Goal: Task Accomplishment & Management: Use online tool/utility

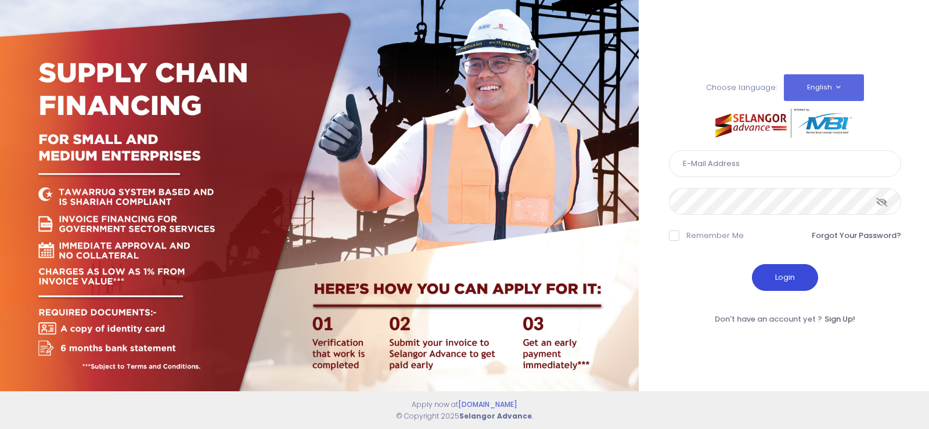
type input "[EMAIL_ADDRESS][DOMAIN_NAME]"
click at [797, 285] on button "Login" at bounding box center [785, 277] width 66 height 27
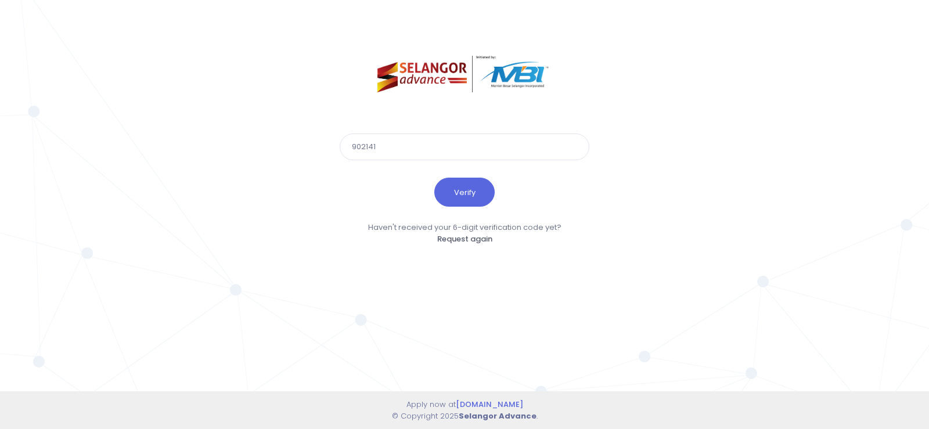
type input "902141"
click at [434, 178] on button "Verify" at bounding box center [464, 192] width 60 height 29
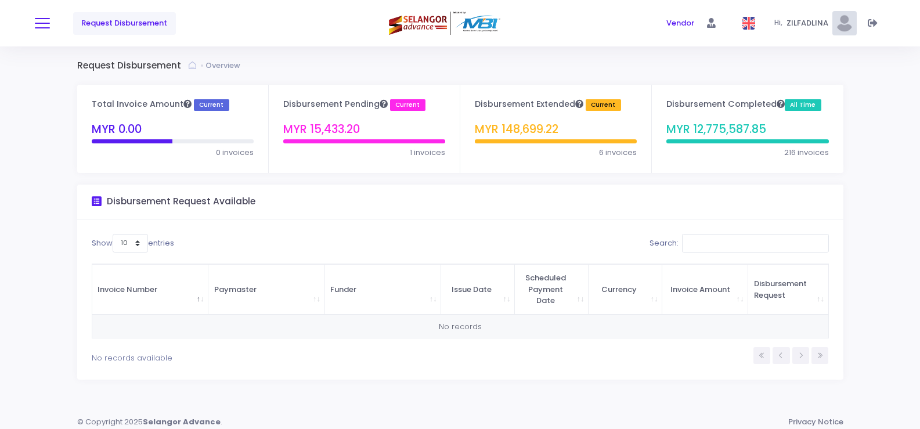
click at [46, 30] on button at bounding box center [42, 23] width 15 height 15
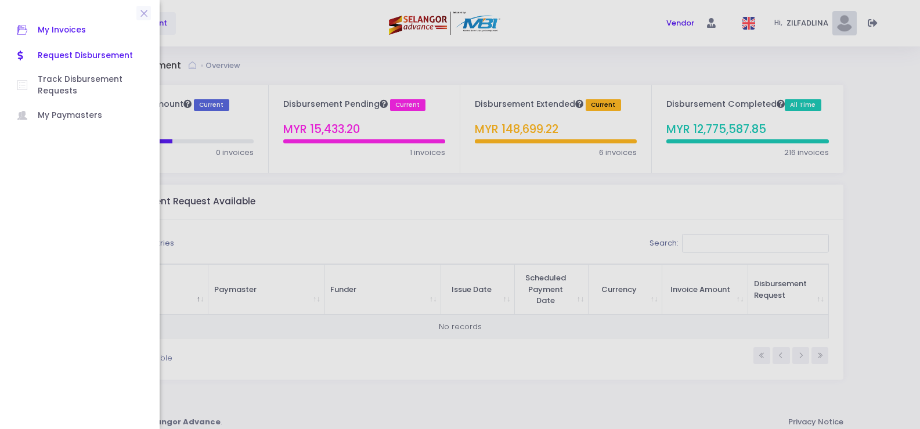
click at [56, 30] on span "My Invoices" at bounding box center [90, 30] width 105 height 15
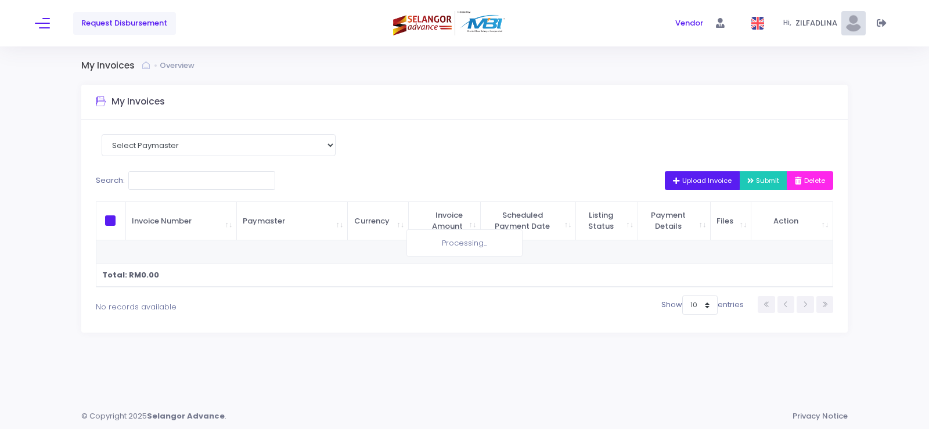
click at [676, 177] on span "Upload Invoice" at bounding box center [702, 180] width 59 height 9
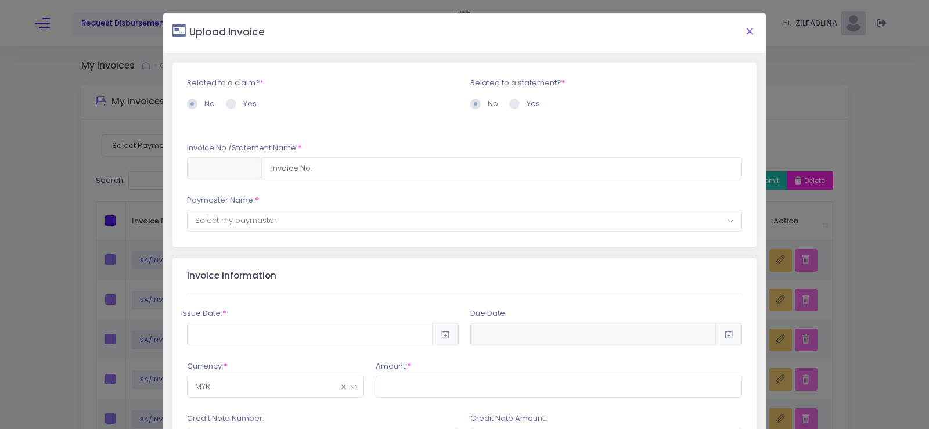
click at [749, 28] on button "Close" at bounding box center [749, 31] width 29 height 30
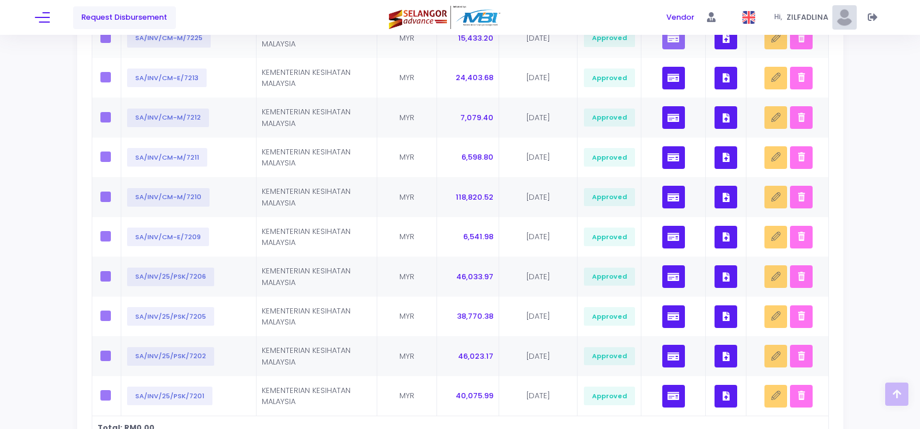
scroll to position [346, 0]
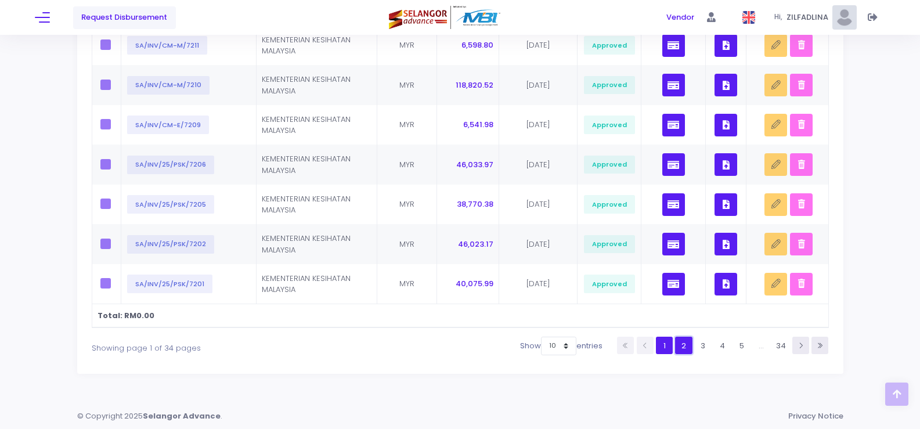
click at [684, 348] on link "2" at bounding box center [683, 345] width 17 height 17
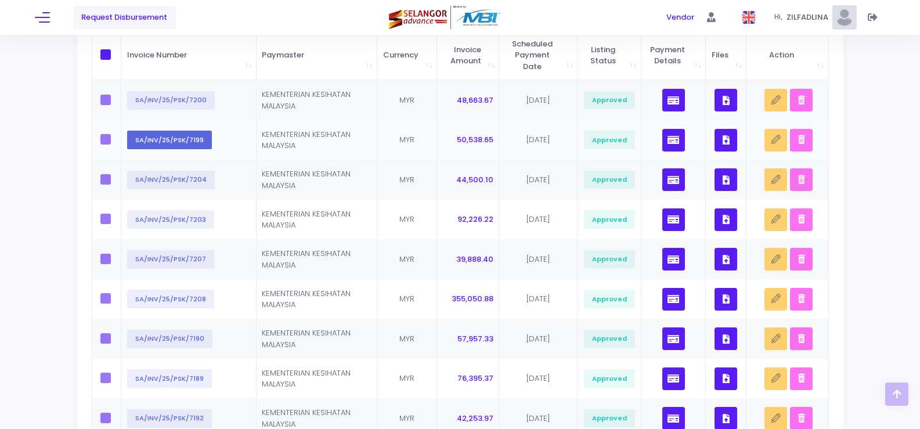
scroll to position [287, 0]
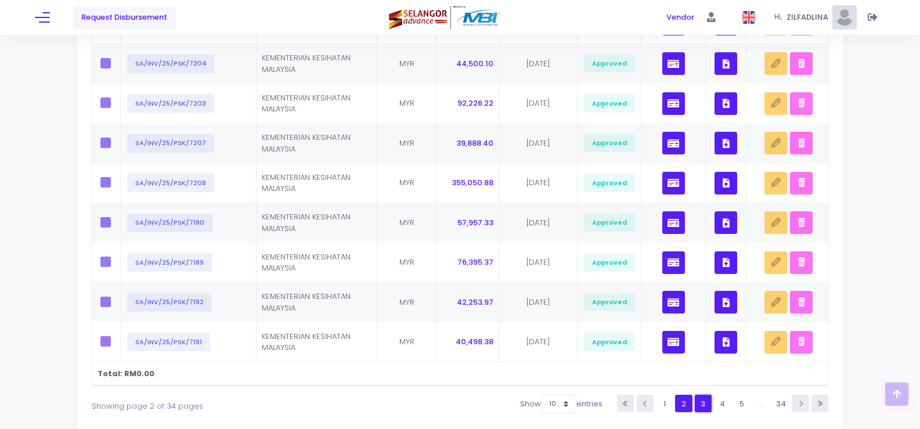
click at [701, 402] on link "3" at bounding box center [703, 403] width 17 height 17
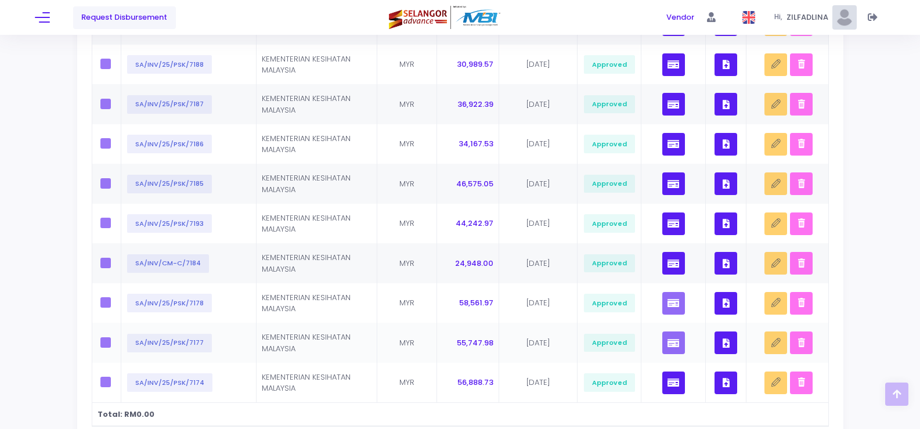
scroll to position [229, 0]
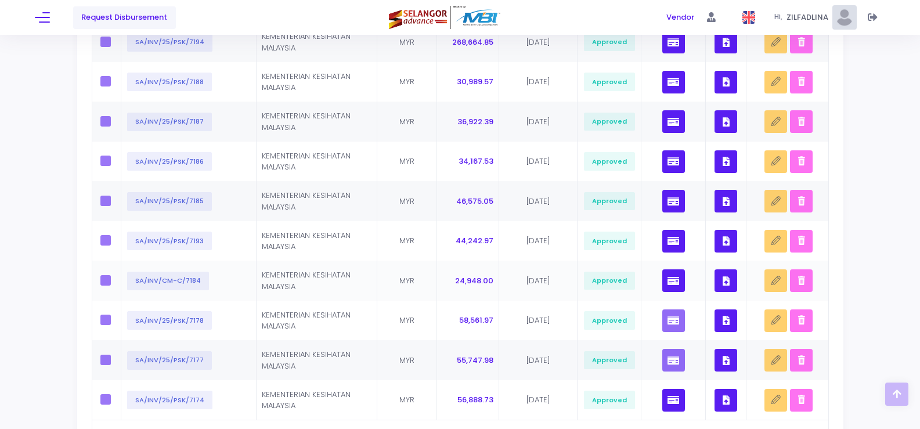
click at [725, 281] on icon "button" at bounding box center [726, 281] width 7 height 0
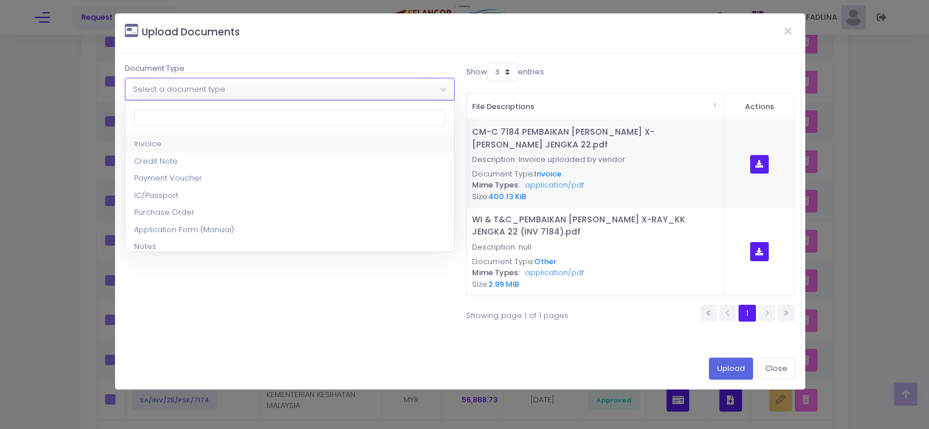
click at [207, 88] on span "Select a document type" at bounding box center [179, 89] width 92 height 11
select select "1"
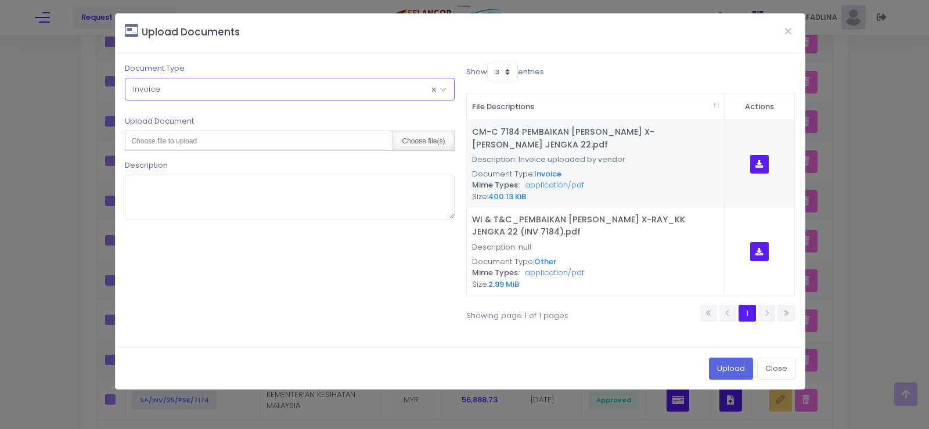
click at [408, 141] on div "Choose file(s)" at bounding box center [423, 140] width 61 height 19
type input "C:\fakepath\INV 7184_PEMBAIKAN PINTU BILIK X-RAY_KK JENGKA 22.pdf"
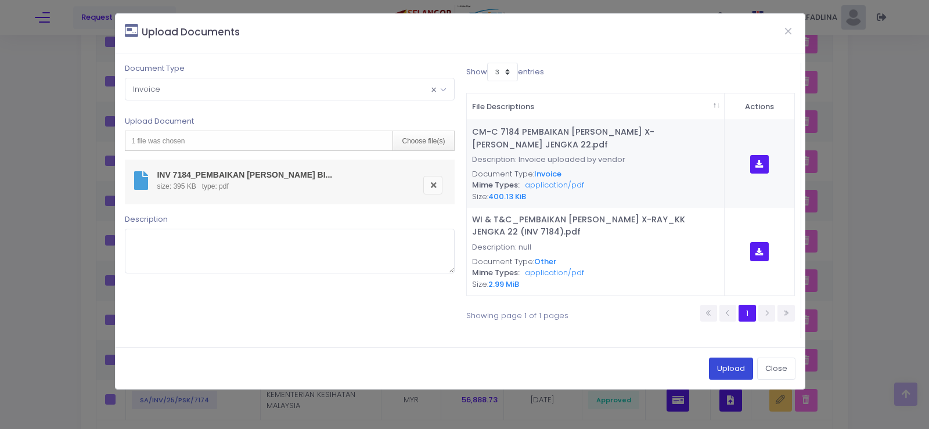
click at [721, 365] on button "Upload" at bounding box center [731, 369] width 44 height 22
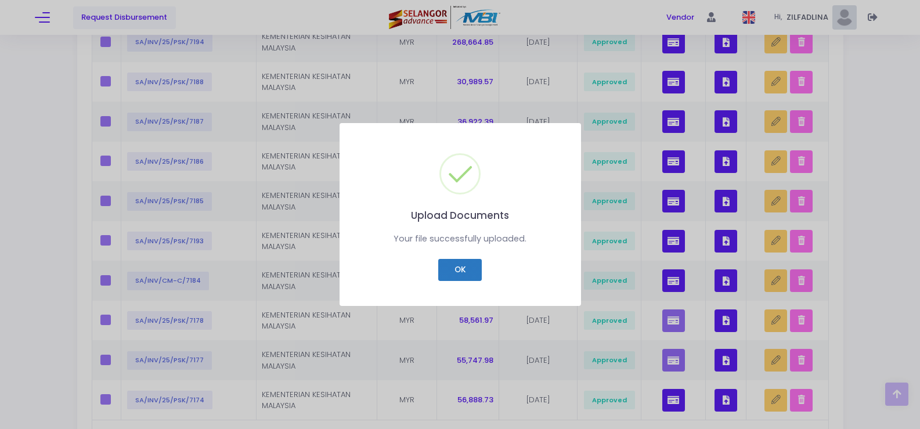
click at [463, 271] on button "OK" at bounding box center [460, 270] width 44 height 22
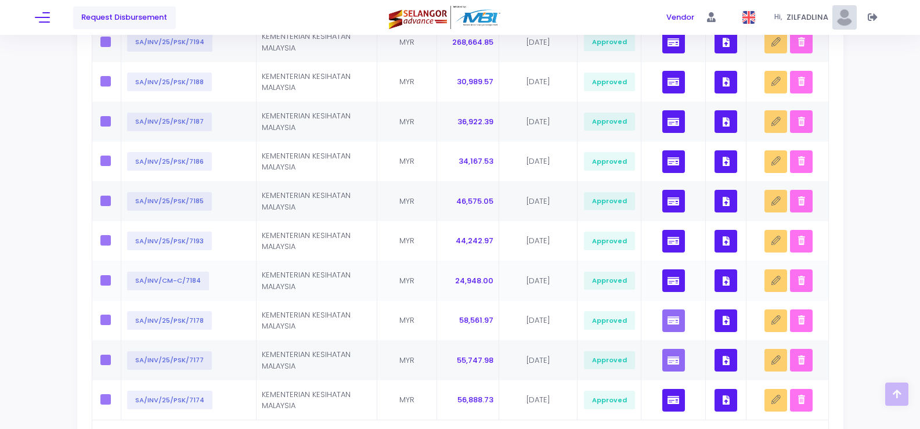
click at [730, 283] on button "button" at bounding box center [726, 280] width 23 height 23
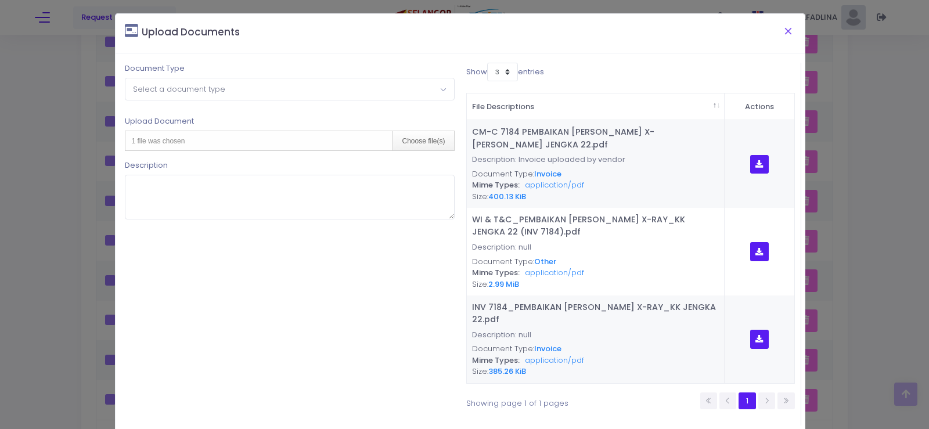
click at [785, 35] on button "Close" at bounding box center [788, 31] width 29 height 30
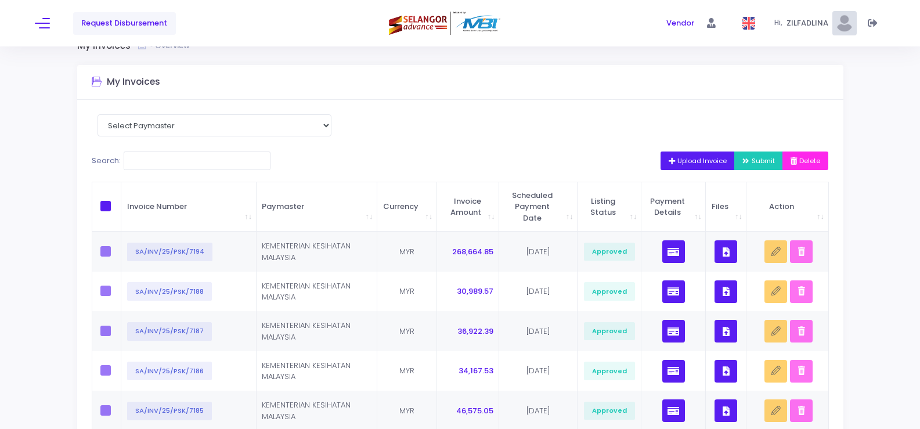
scroll to position [0, 0]
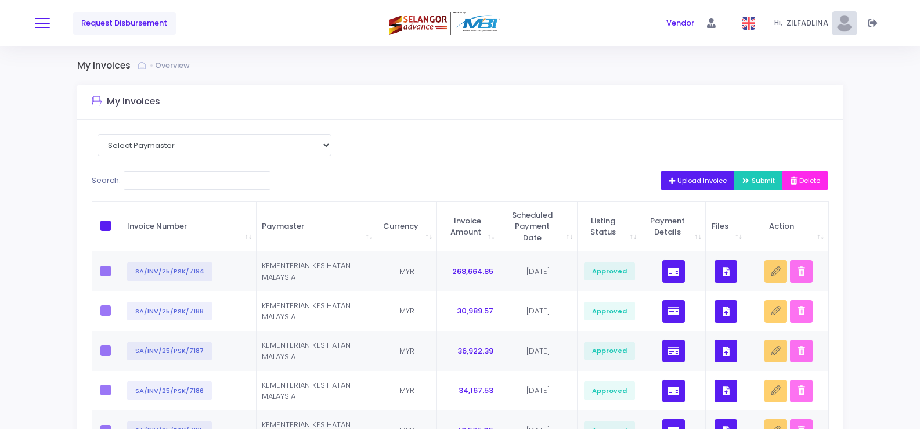
click at [39, 22] on button at bounding box center [42, 23] width 15 height 15
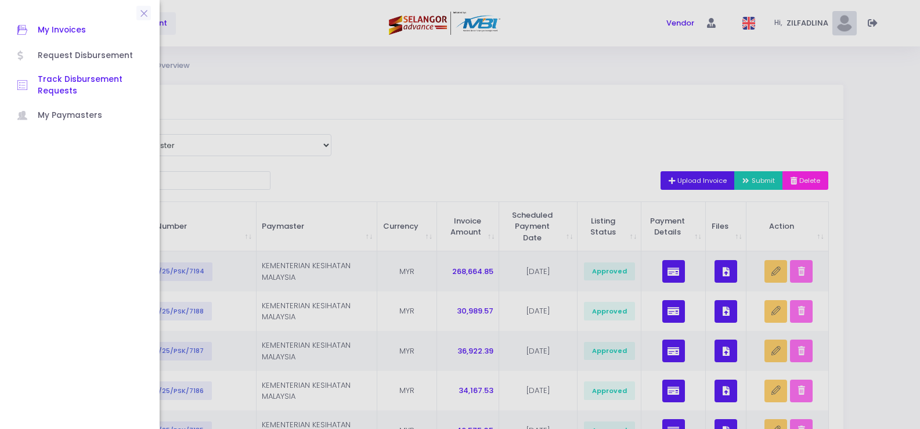
click at [64, 80] on span "Track Disbursement Requests" at bounding box center [90, 86] width 105 height 24
